Goal: Check status: Check status

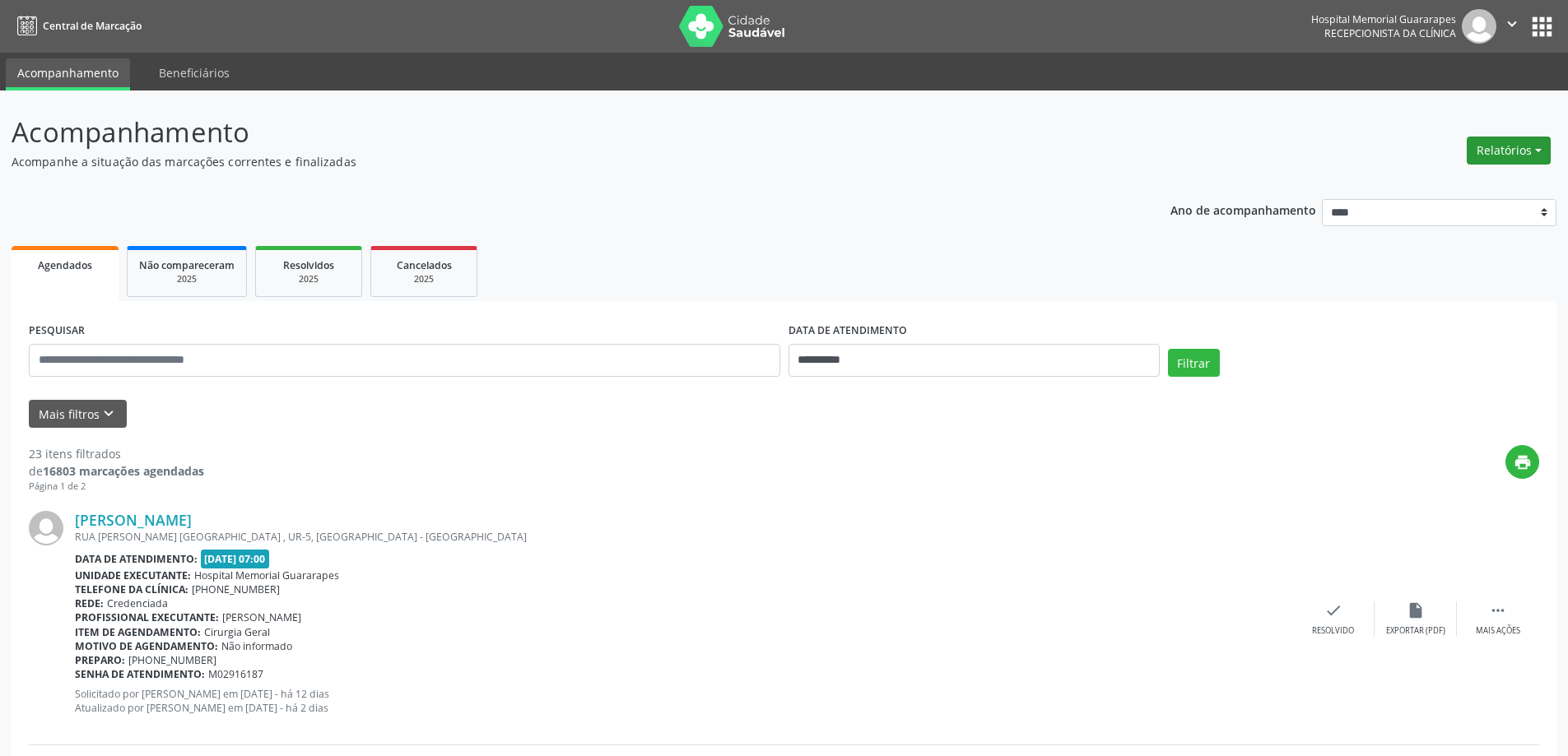
click at [1525, 156] on button "Relatórios" at bounding box center [1509, 150] width 84 height 28
click at [1480, 185] on link "Agendamentos" at bounding box center [1462, 186] width 177 height 23
select select "*"
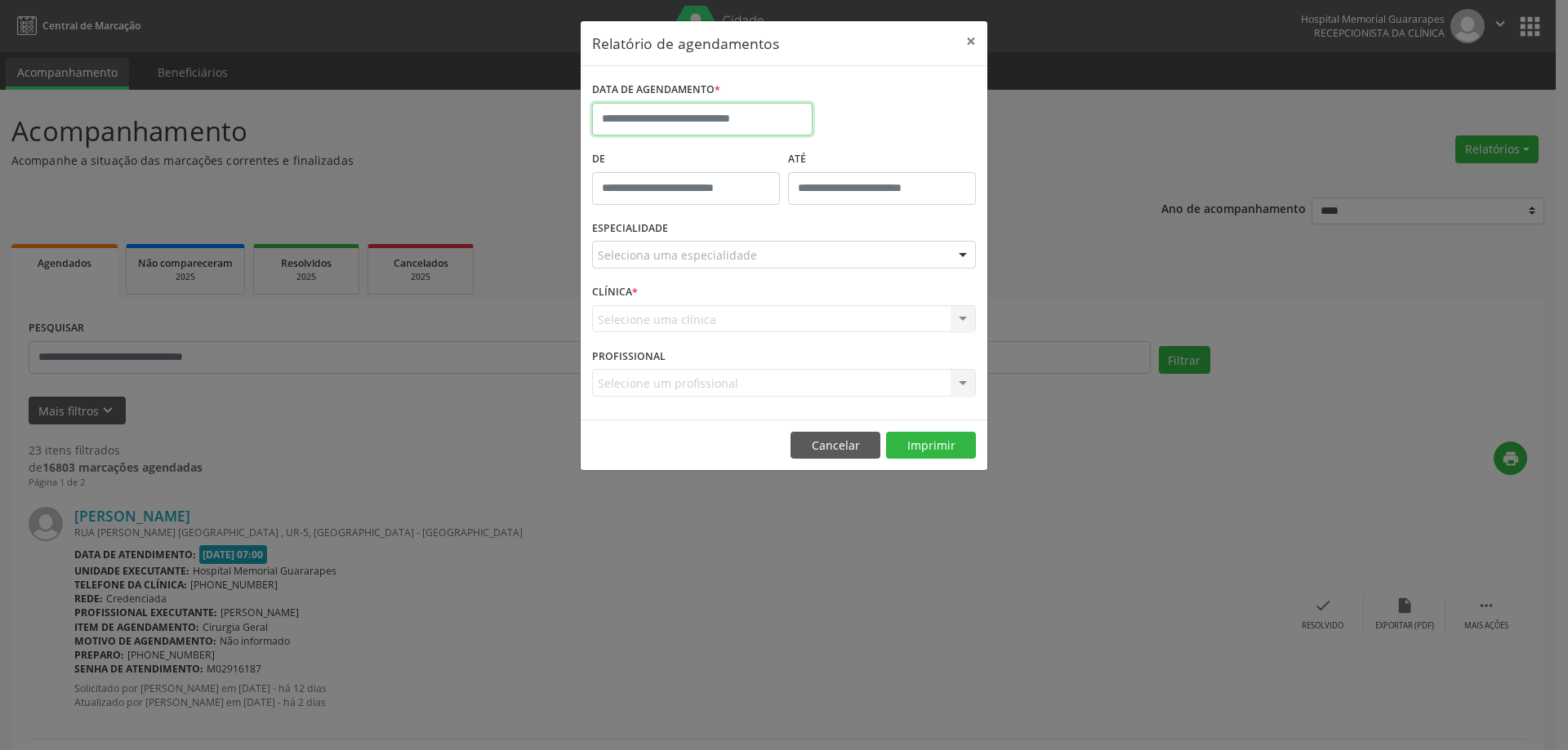
click at [724, 114] on input "text" at bounding box center [702, 119] width 221 height 32
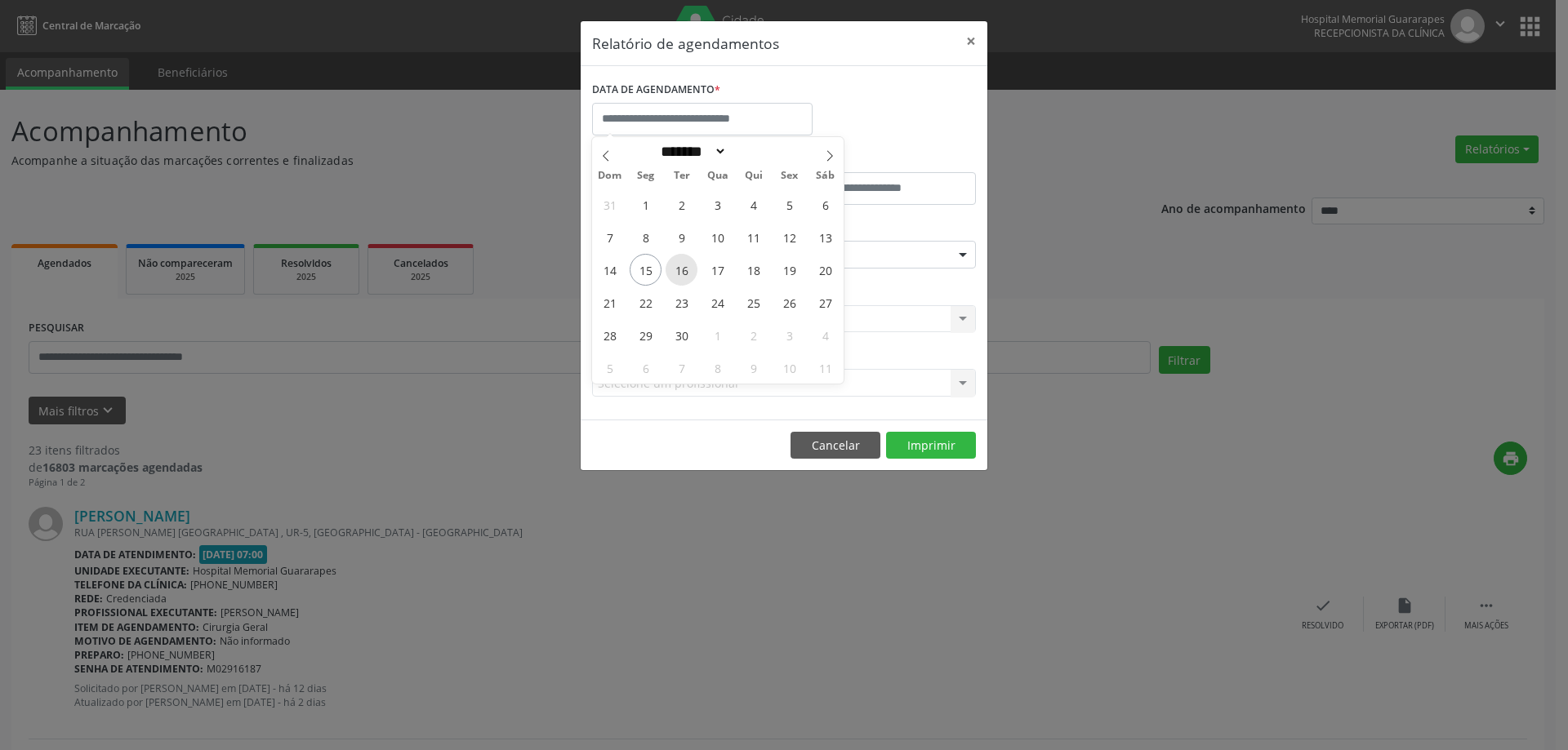
click at [674, 274] on span "16" at bounding box center [682, 270] width 32 height 32
type input "**********"
click at [674, 274] on span "16" at bounding box center [682, 270] width 32 height 32
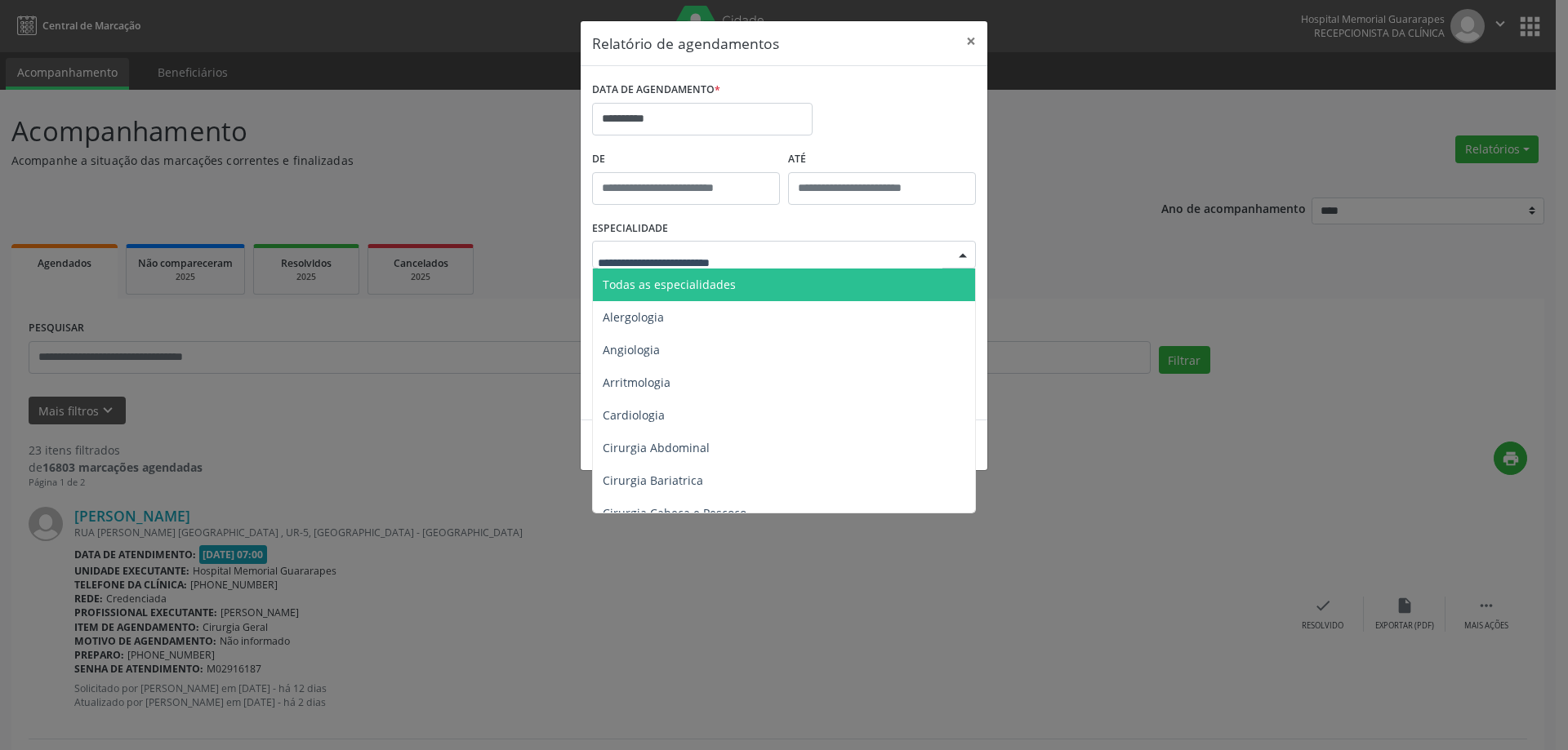
click at [723, 297] on span "Todas as especialidades" at bounding box center [785, 284] width 385 height 32
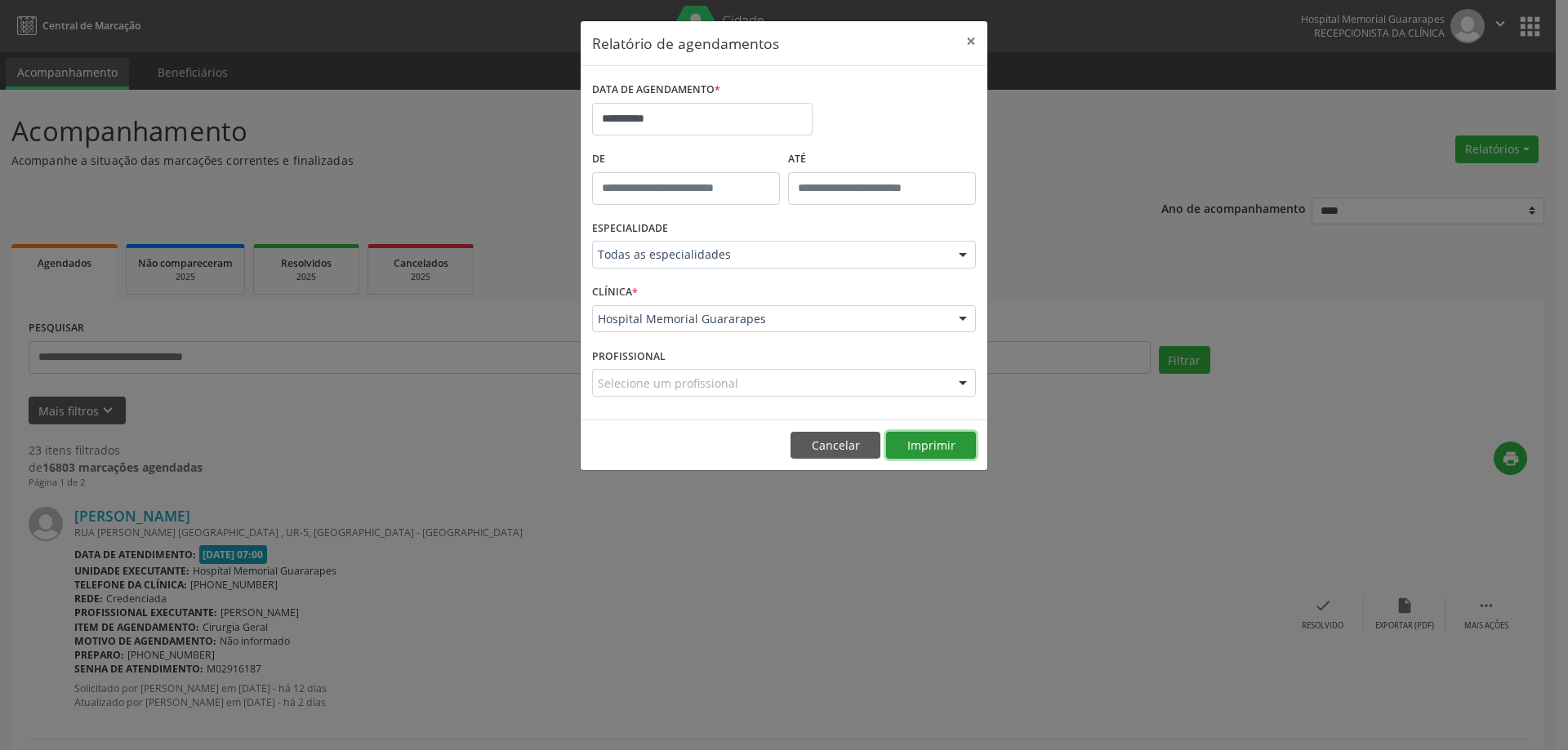
click at [970, 448] on button "Imprimir" at bounding box center [930, 446] width 90 height 27
